Goal: Task Accomplishment & Management: Use online tool/utility

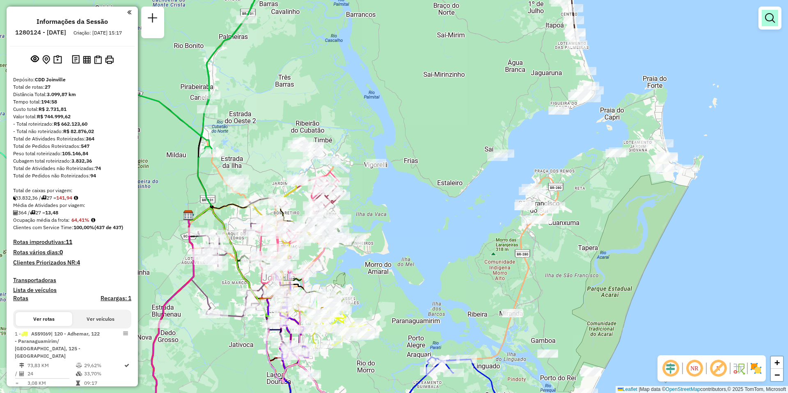
click at [768, 22] on em at bounding box center [770, 18] width 10 height 10
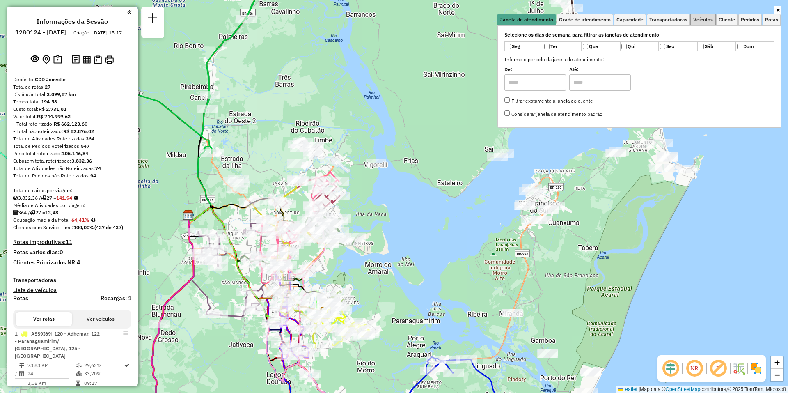
click at [704, 21] on span "Veículos" at bounding box center [703, 19] width 20 height 5
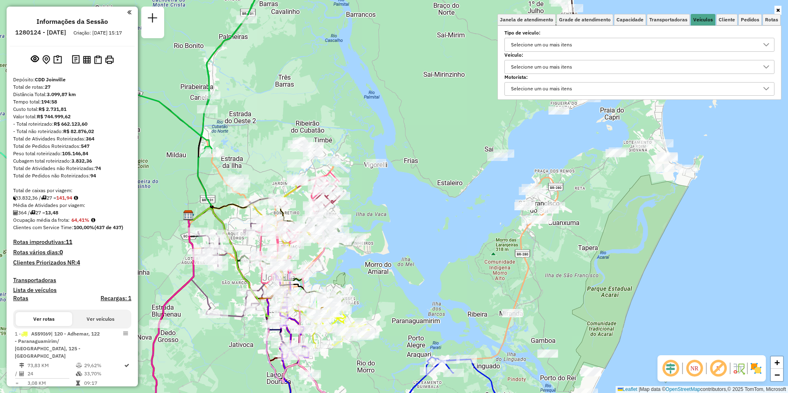
click at [590, 46] on div "Selecione um ou mais itens" at bounding box center [633, 44] width 250 height 13
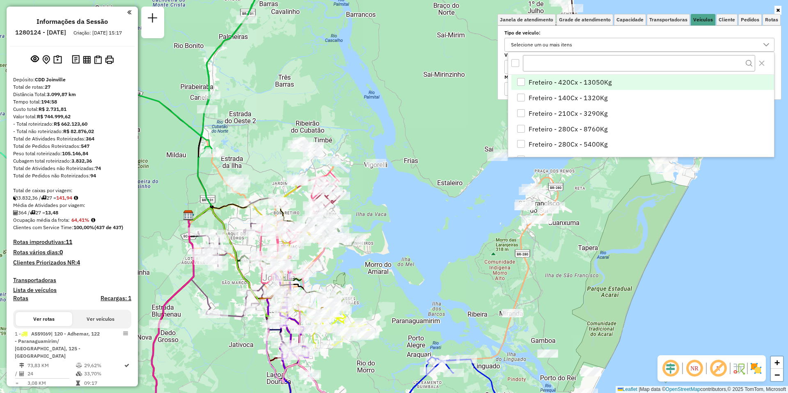
scroll to position [5, 28]
click at [605, 35] on label "Tipo de veículo:" at bounding box center [639, 32] width 270 height 7
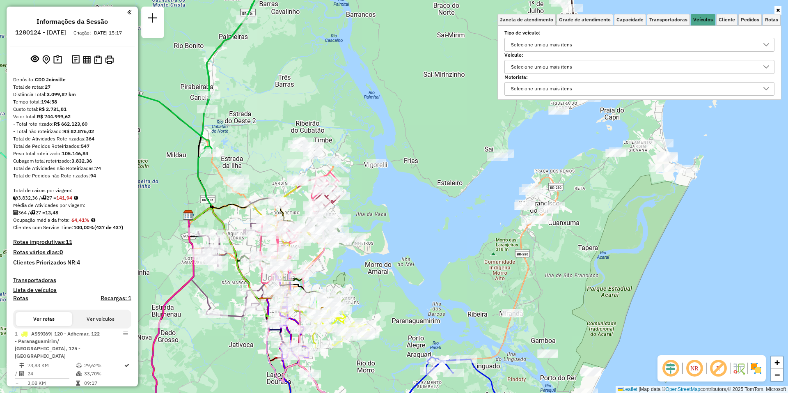
click at [557, 68] on div "Selecione um ou mais itens" at bounding box center [541, 66] width 67 height 13
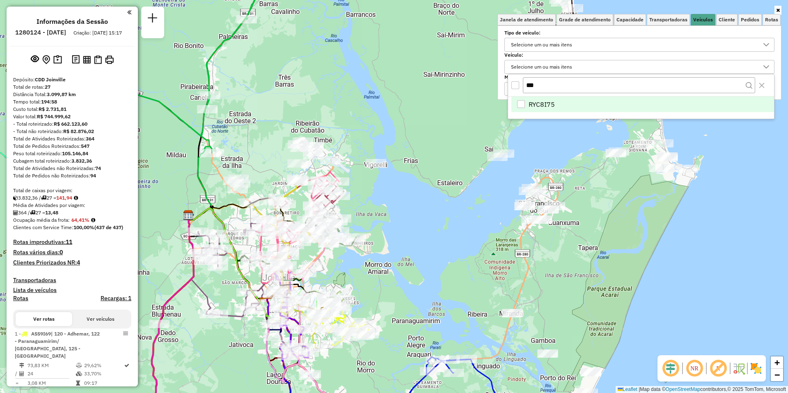
type input "***"
click at [538, 104] on span "RYC8I75" at bounding box center [542, 104] width 26 height 10
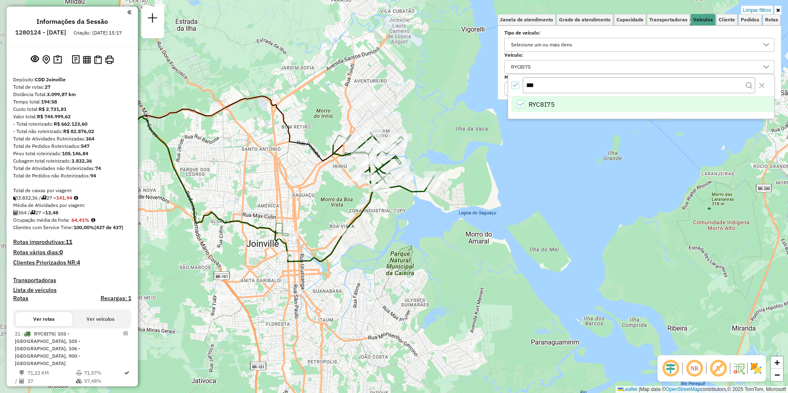
drag, startPoint x: 327, startPoint y: 251, endPoint x: 402, endPoint y: 238, distance: 75.8
click at [402, 238] on div "Limpar filtros Janela de atendimento Grade de atendimento Capacidade Transporta…" at bounding box center [394, 196] width 788 height 393
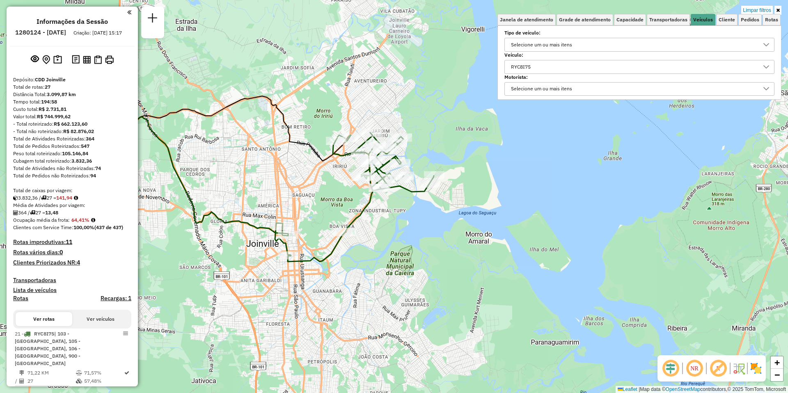
click at [546, 65] on div "RYC8I75" at bounding box center [633, 66] width 250 height 13
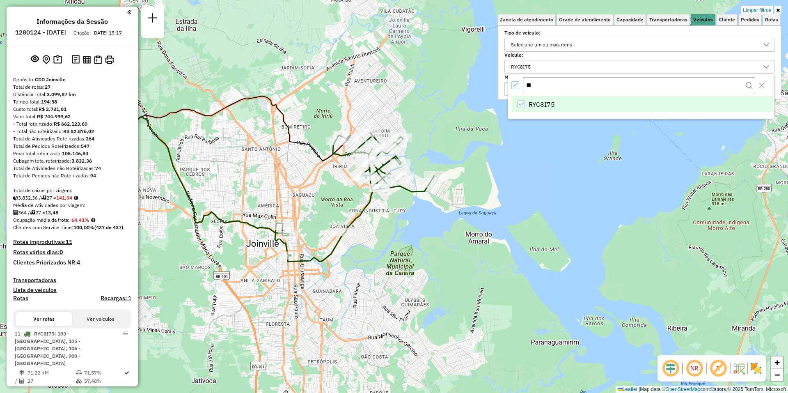
type input "*"
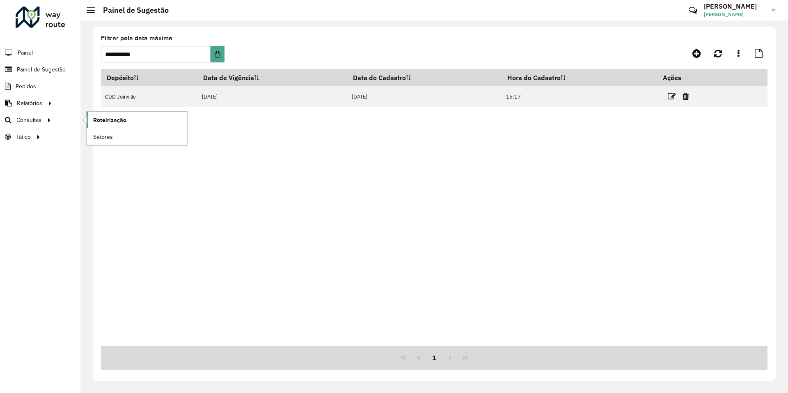
click at [97, 121] on span "Roteirização" at bounding box center [109, 120] width 33 height 9
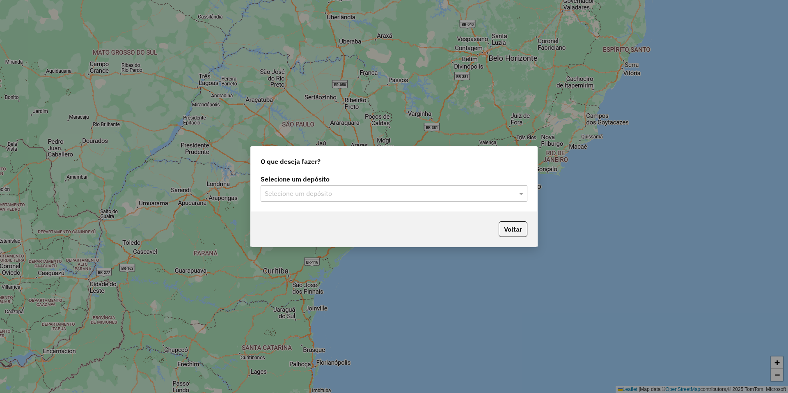
click at [330, 194] on input "text" at bounding box center [386, 194] width 242 height 10
click at [311, 216] on div "CDD Joinville" at bounding box center [394, 217] width 266 height 14
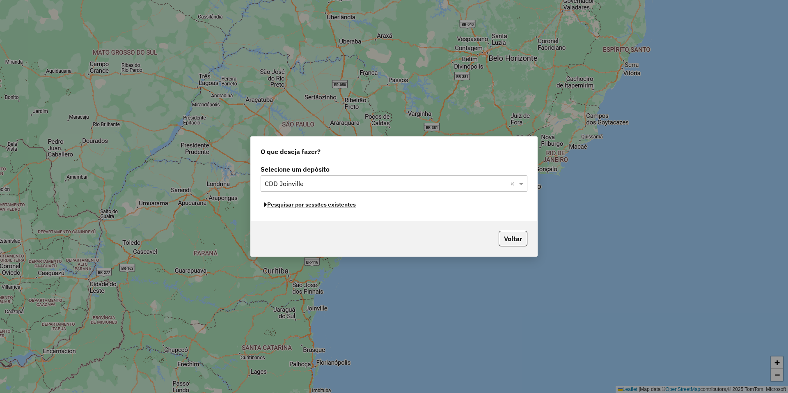
click at [339, 206] on button "Pesquisar por sessões existentes" at bounding box center [310, 204] width 99 height 13
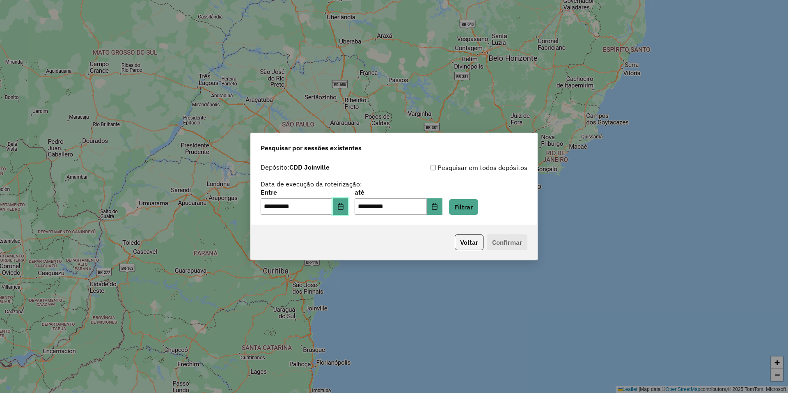
click at [343, 206] on icon "Choose Date" at bounding box center [340, 206] width 5 height 7
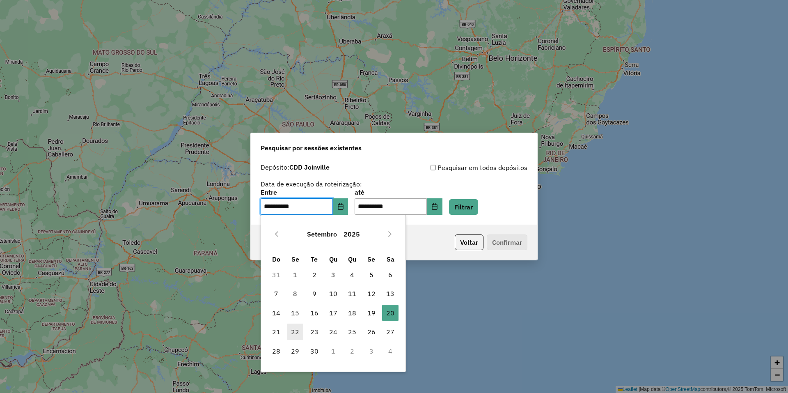
click at [298, 330] on span "22" at bounding box center [295, 331] width 16 height 16
type input "**********"
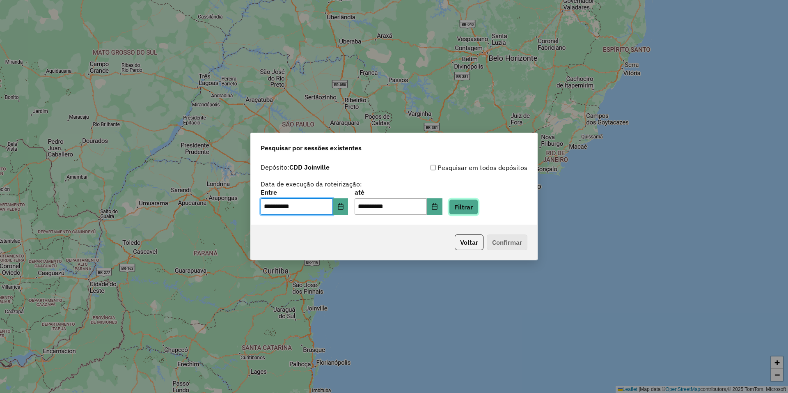
click at [477, 211] on button "Filtrar" at bounding box center [463, 207] width 29 height 16
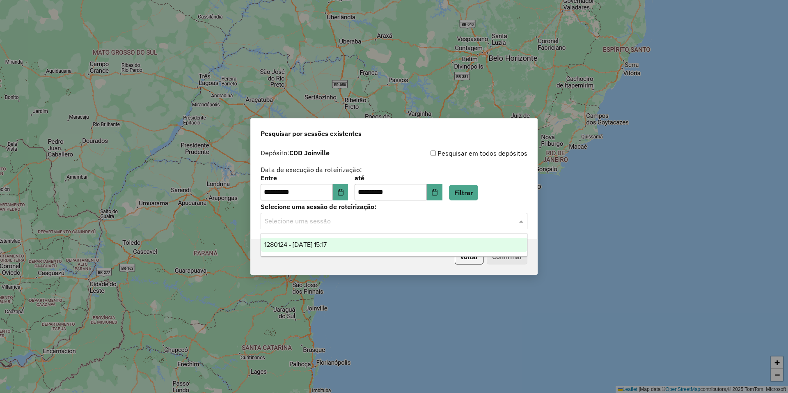
click at [365, 221] on input "text" at bounding box center [386, 221] width 242 height 10
click at [364, 241] on div "1280124 - 22/09/2025 15:17" at bounding box center [394, 245] width 266 height 14
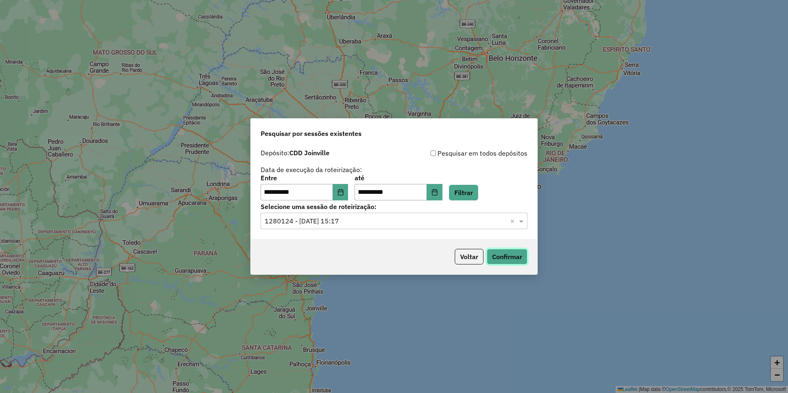
click at [511, 254] on button "Confirmar" at bounding box center [507, 257] width 41 height 16
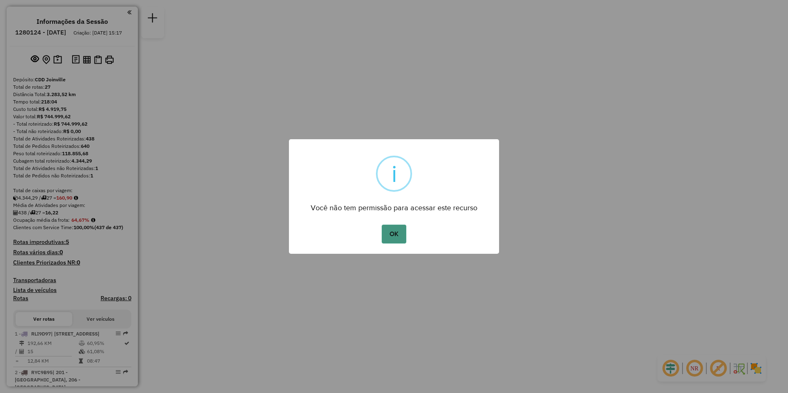
click at [389, 242] on button "OK" at bounding box center [394, 234] width 24 height 19
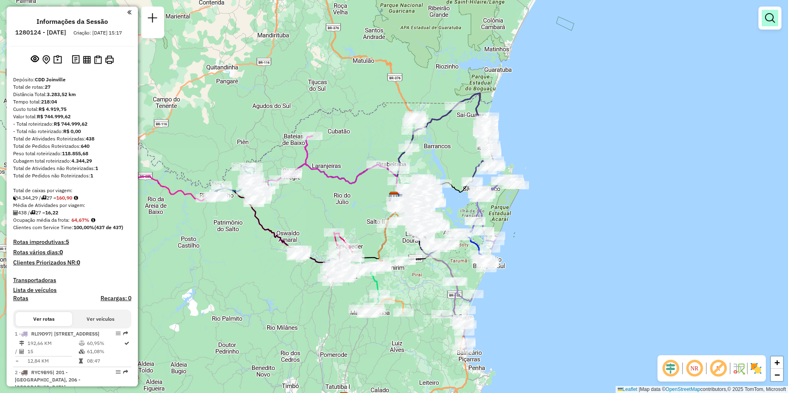
click at [769, 25] on link at bounding box center [770, 18] width 16 height 16
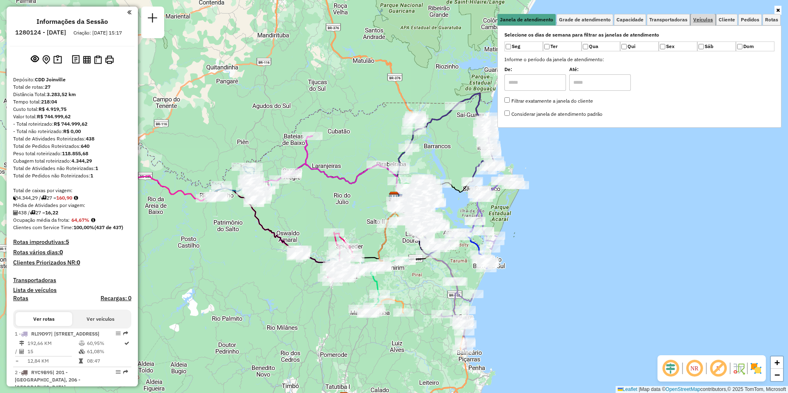
click at [704, 23] on link "Veículos" at bounding box center [703, 19] width 25 height 11
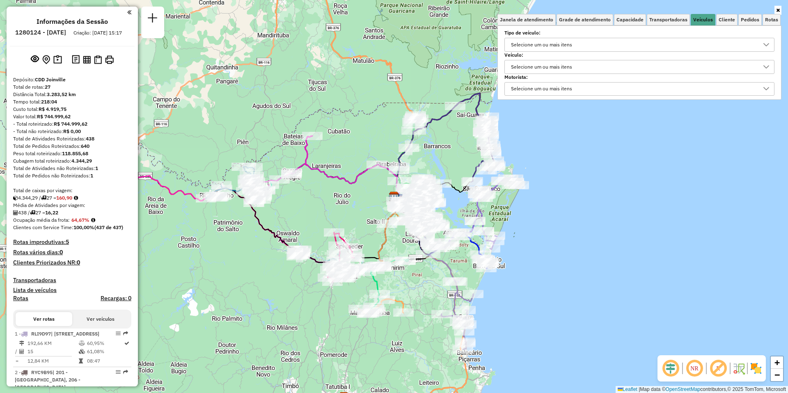
click at [587, 44] on div "Selecione um ou mais itens" at bounding box center [633, 44] width 250 height 13
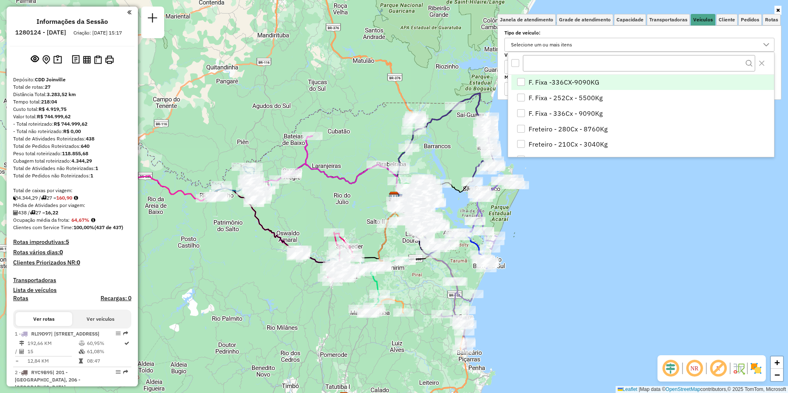
click at [586, 44] on div "Selecione um ou mais itens" at bounding box center [633, 44] width 250 height 13
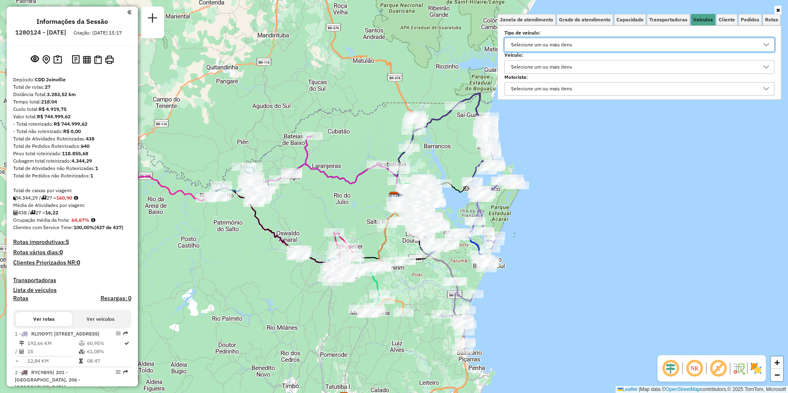
click at [588, 64] on div "Selecione um ou mais itens" at bounding box center [633, 66] width 250 height 13
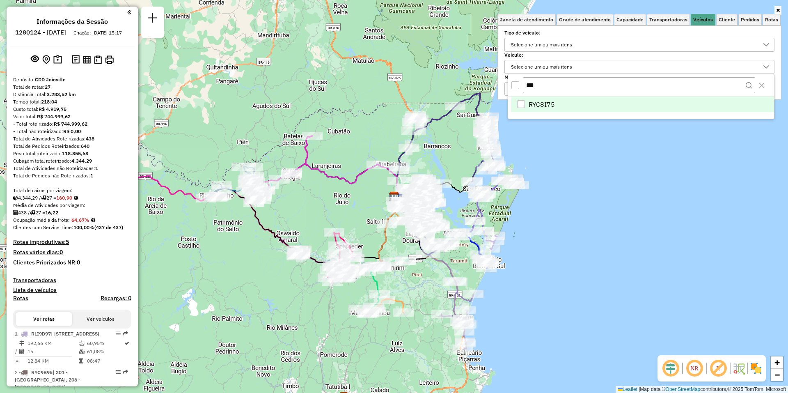
type input "***"
click at [539, 106] on span "RYC8I75" at bounding box center [542, 104] width 26 height 10
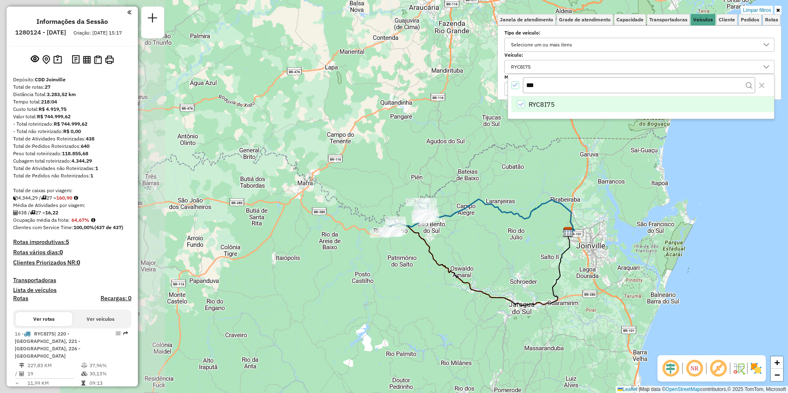
drag, startPoint x: 275, startPoint y: 220, endPoint x: 449, endPoint y: 255, distance: 177.6
click at [449, 255] on div "Limpar filtros Janela de atendimento Grade de atendimento Capacidade Transporta…" at bounding box center [394, 196] width 788 height 393
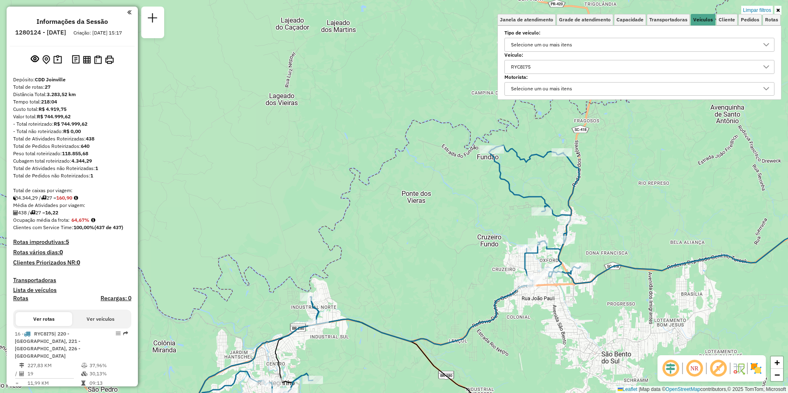
drag, startPoint x: 355, startPoint y: 174, endPoint x: 421, endPoint y: 253, distance: 102.6
click at [421, 253] on div "Limpar filtros Janela de atendimento Grade de atendimento Capacidade Transporta…" at bounding box center [394, 196] width 788 height 393
click at [560, 72] on div "RYC8I75" at bounding box center [633, 66] width 250 height 13
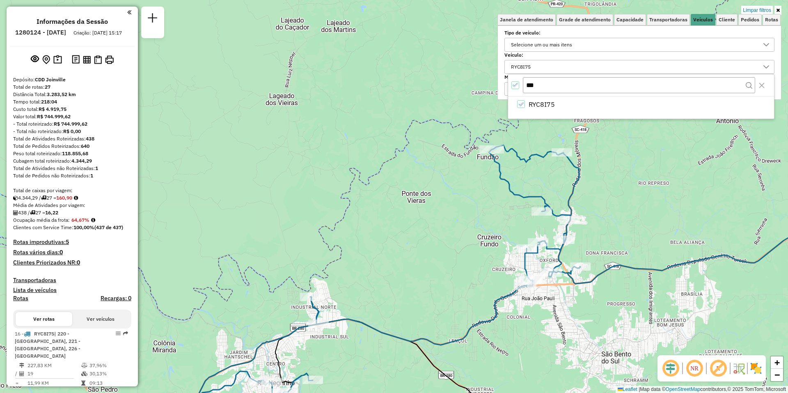
click at [510, 87] on div "***" at bounding box center [641, 85] width 266 height 22
click at [517, 87] on icon "All items selected" at bounding box center [516, 85] width 6 height 6
click at [541, 86] on input "***" at bounding box center [639, 85] width 232 height 16
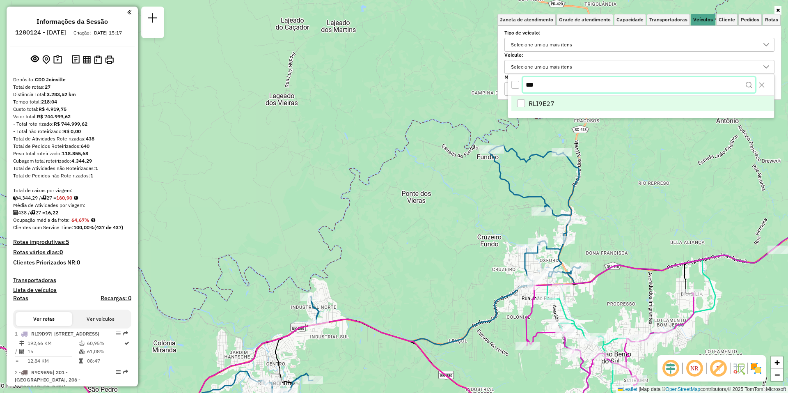
type input "***"
click at [543, 102] on span "RLI9E27" at bounding box center [542, 104] width 26 height 10
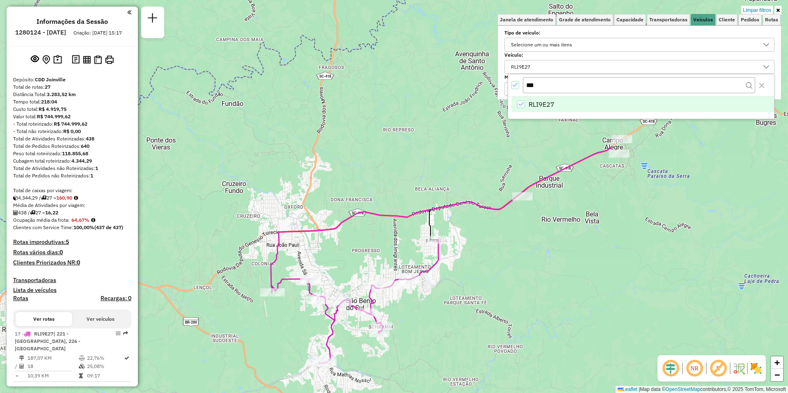
drag, startPoint x: 537, startPoint y: 227, endPoint x: 282, endPoint y: 174, distance: 260.8
click at [282, 174] on div "Limpar filtros Janela de atendimento Grade de atendimento Capacidade Transporta…" at bounding box center [394, 196] width 788 height 393
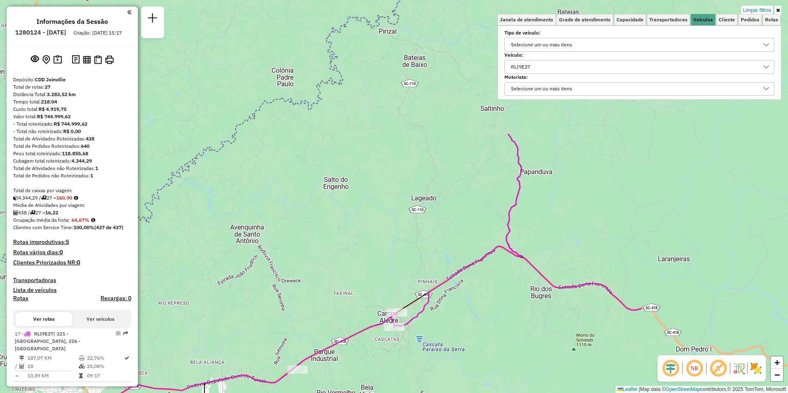
drag, startPoint x: 357, startPoint y: 220, endPoint x: 132, endPoint y: 393, distance: 283.9
click at [132, 392] on html "Aplicando filtros Pop-up bloqueado! Seu navegador bloqueou automáticamente a ab…" at bounding box center [394, 196] width 788 height 393
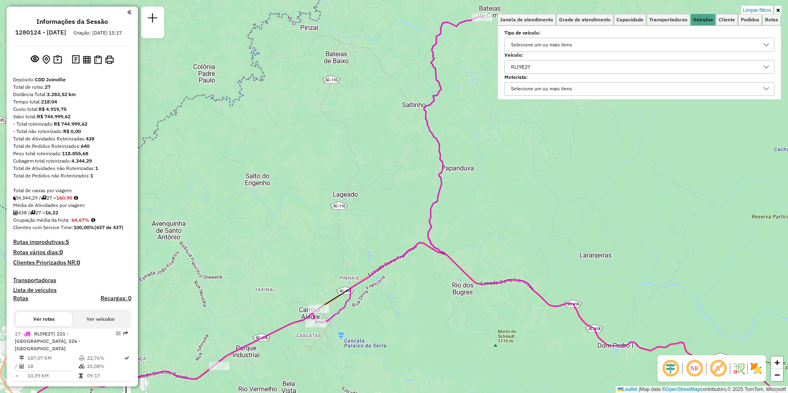
drag, startPoint x: 372, startPoint y: 139, endPoint x: 294, endPoint y: 135, distance: 78.5
click at [294, 135] on div "Limpar filtros Janela de atendimento Grade de atendimento Capacidade Transporta…" at bounding box center [394, 196] width 788 height 393
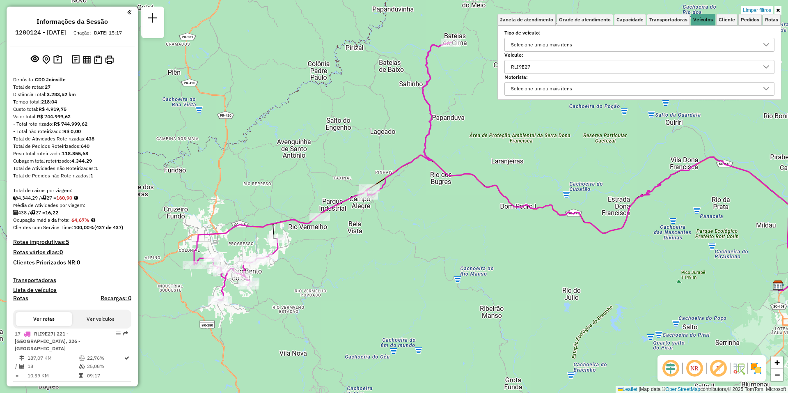
drag, startPoint x: 287, startPoint y: 140, endPoint x: 341, endPoint y: 117, distance: 58.9
click at [341, 117] on div "Limpar filtros Janela de atendimento Grade de atendimento Capacidade Transporta…" at bounding box center [394, 196] width 788 height 393
click at [545, 70] on div "RLI9E27" at bounding box center [633, 66] width 250 height 13
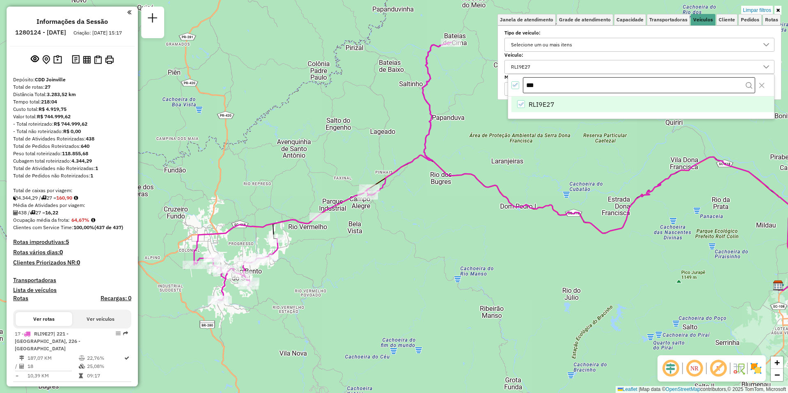
click at [547, 86] on input "***" at bounding box center [639, 85] width 232 height 16
type input "***"
click at [556, 106] on li "RYC8I75" at bounding box center [642, 104] width 263 height 16
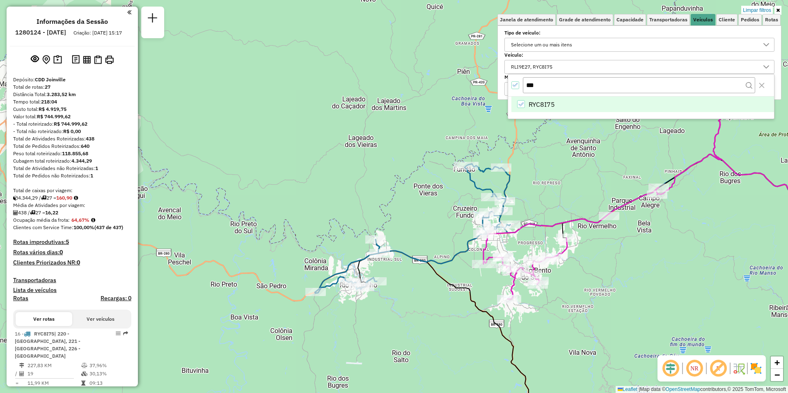
drag, startPoint x: 332, startPoint y: 151, endPoint x: 619, endPoint y: 150, distance: 287.7
click at [619, 150] on div "Limpar filtros Janela de atendimento Grade de atendimento Capacidade Transporta…" at bounding box center [394, 196] width 788 height 393
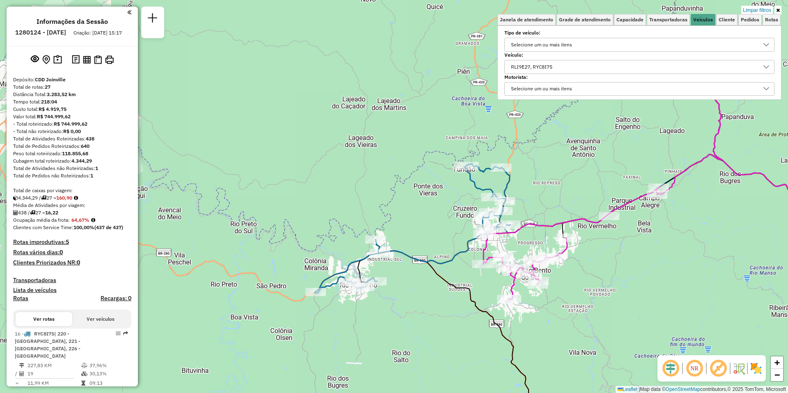
click at [569, 71] on div "RLI9E27, RYC8I75" at bounding box center [633, 66] width 250 height 13
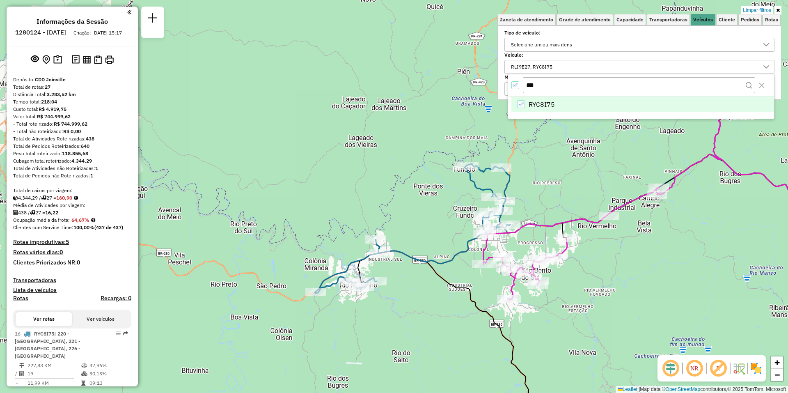
click at [521, 102] on icon "RYC8I75" at bounding box center [521, 104] width 6 height 6
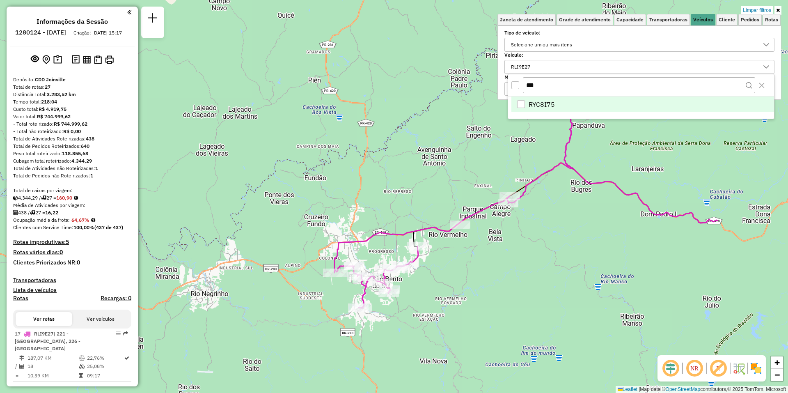
drag, startPoint x: 561, startPoint y: 207, endPoint x: 410, endPoint y: 215, distance: 151.7
click at [410, 215] on div "Limpar filtros Janela de atendimento Grade de atendimento Capacidade Transporta…" at bounding box center [394, 196] width 788 height 393
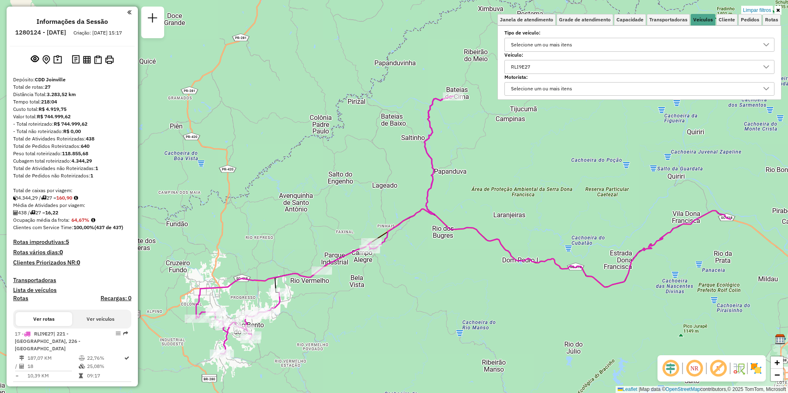
drag, startPoint x: 424, startPoint y: 194, endPoint x: 289, endPoint y: 240, distance: 143.4
click at [289, 240] on div "Limpar filtros Janela de atendimento Grade de atendimento Capacidade Transporta…" at bounding box center [394, 196] width 788 height 393
click at [560, 75] on label "Motorista:" at bounding box center [639, 76] width 270 height 7
click at [557, 66] on div "RLI9E27" at bounding box center [633, 66] width 250 height 13
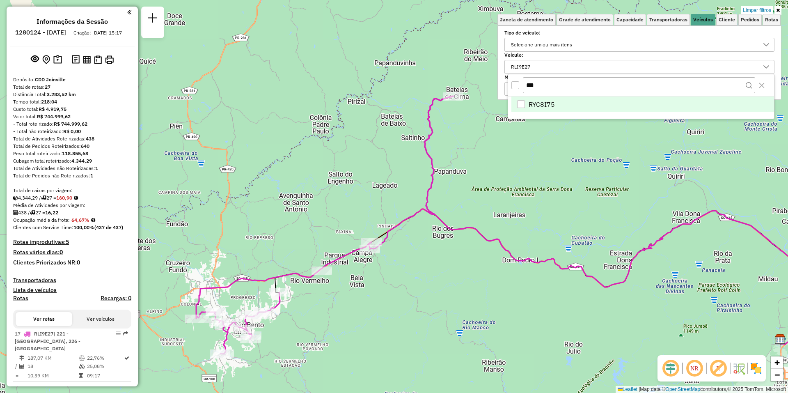
click at [518, 101] on div "RYC8I75" at bounding box center [521, 104] width 8 height 8
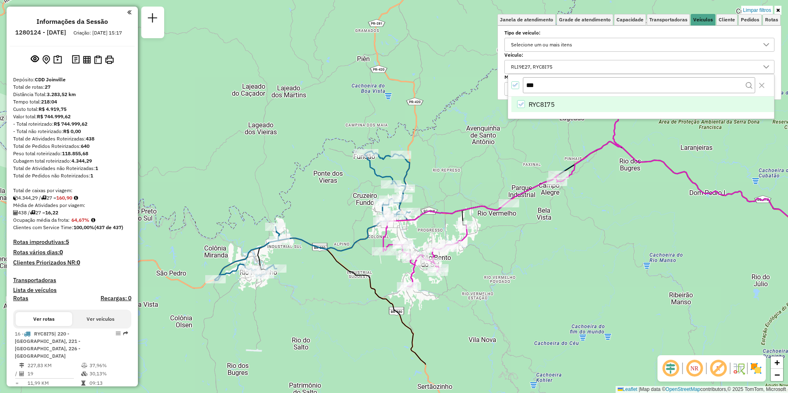
drag, startPoint x: 325, startPoint y: 212, endPoint x: 512, endPoint y: 144, distance: 198.9
click at [512, 144] on div "Limpar filtros Janela de atendimento Grade de atendimento Capacidade Transporta…" at bounding box center [394, 196] width 788 height 393
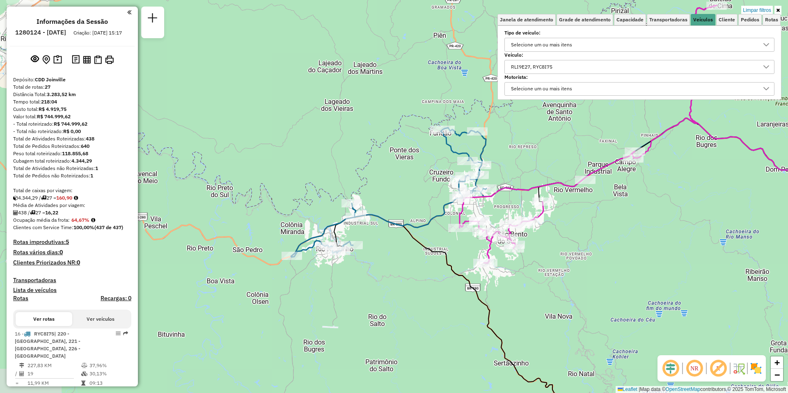
drag, startPoint x: 245, startPoint y: 286, endPoint x: 322, endPoint y: 263, distance: 79.8
click at [322, 263] on div "Limpar filtros Janela de atendimento Grade de atendimento Capacidade Transporta…" at bounding box center [394, 196] width 788 height 393
